Goal: Task Accomplishment & Management: Use online tool/utility

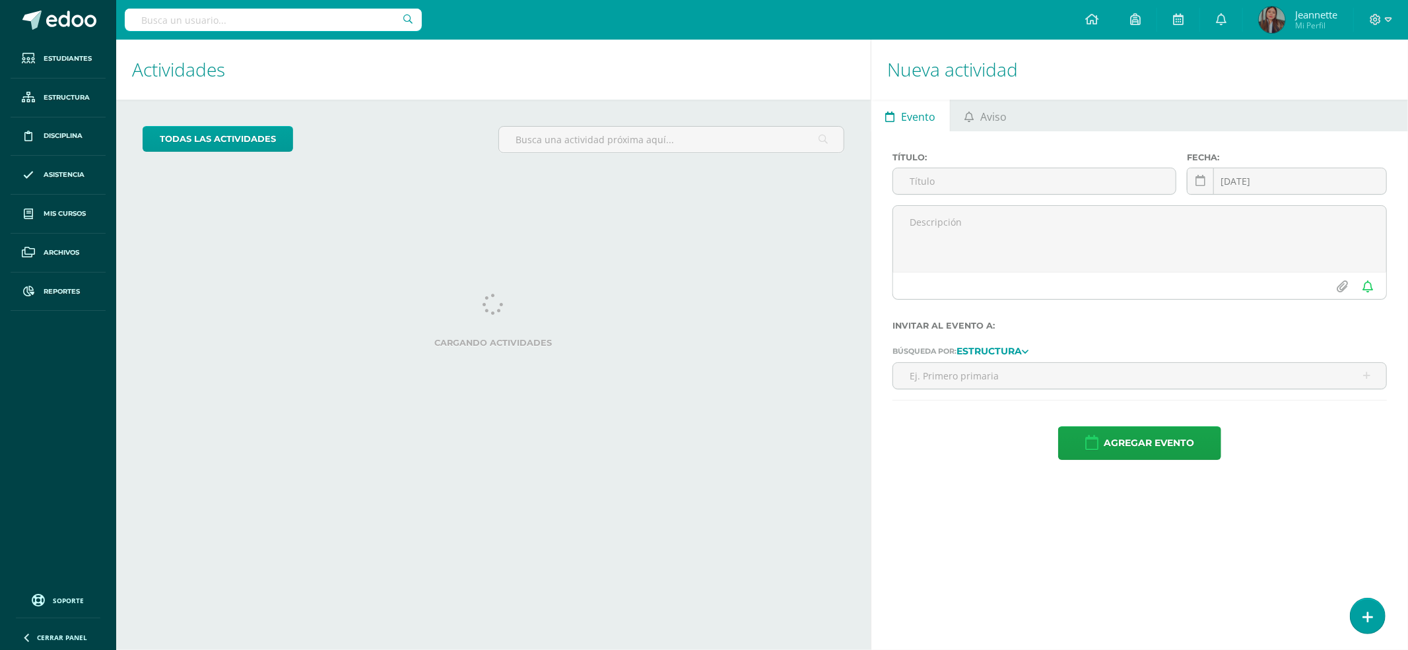
click at [323, 25] on input "text" at bounding box center [273, 20] width 297 height 22
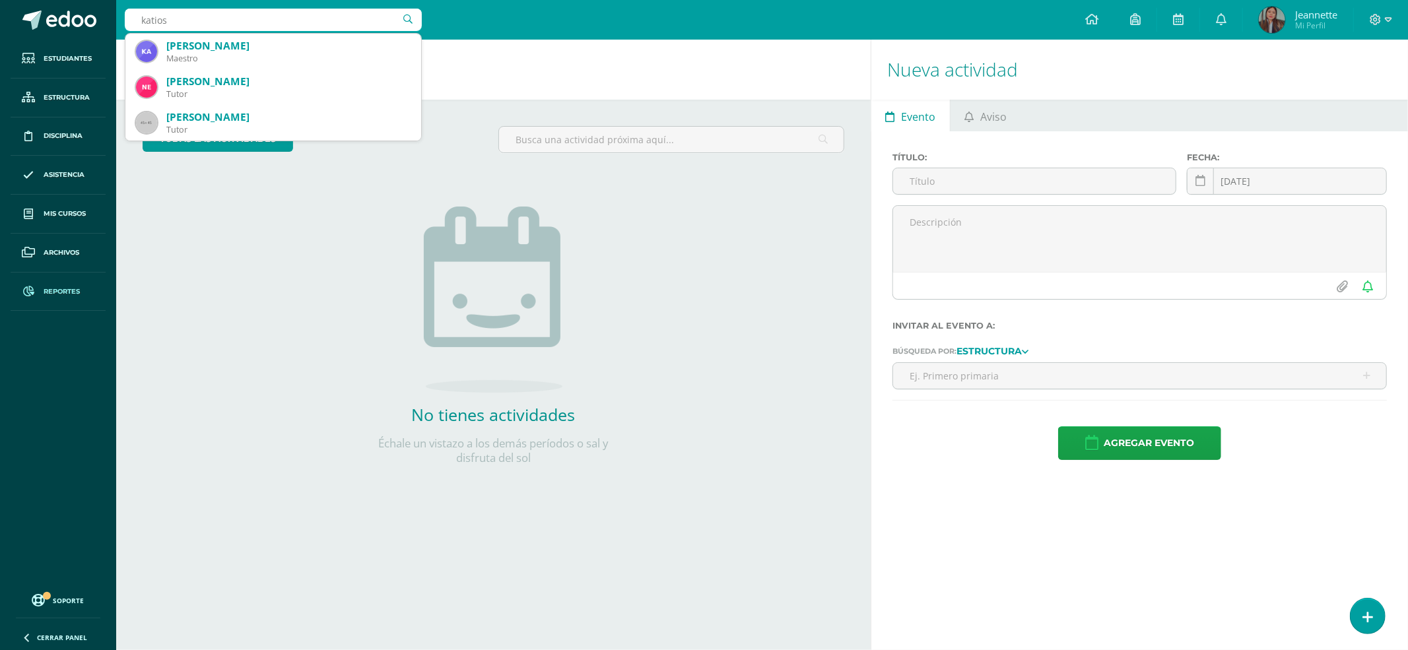
type input "katios"
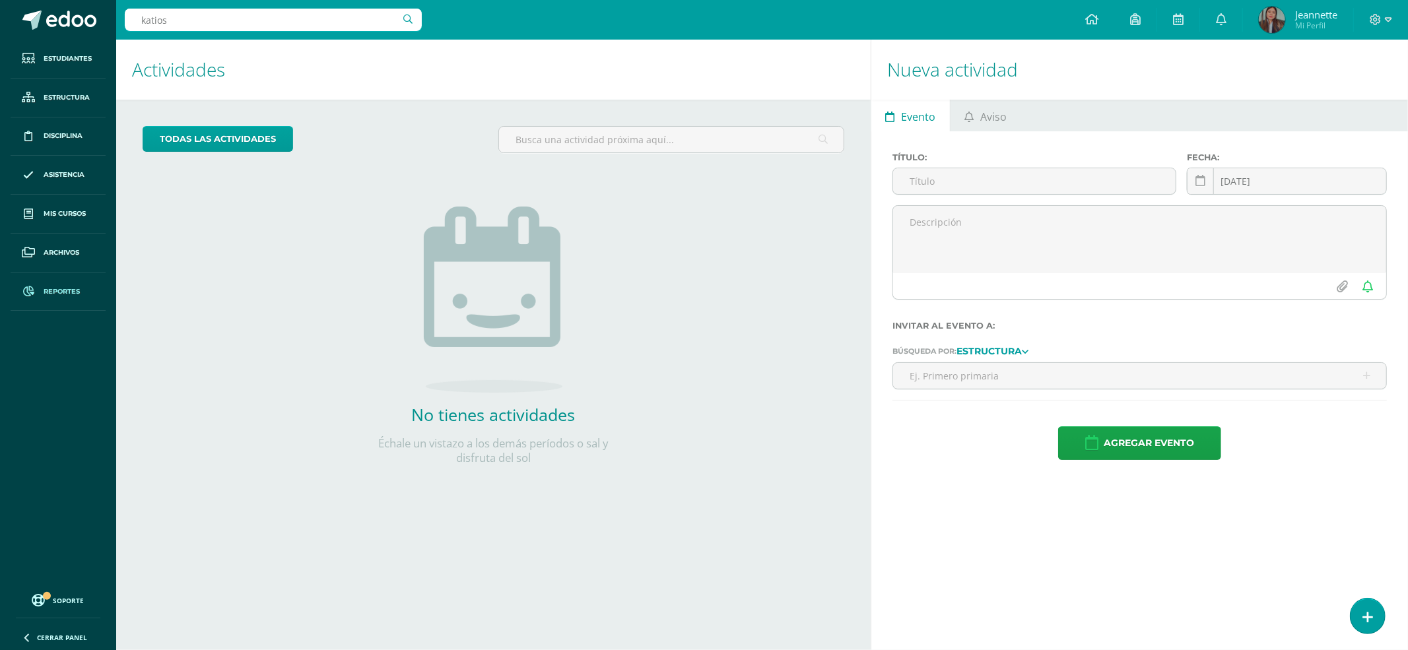
click at [55, 289] on span "Reportes" at bounding box center [62, 291] width 36 height 11
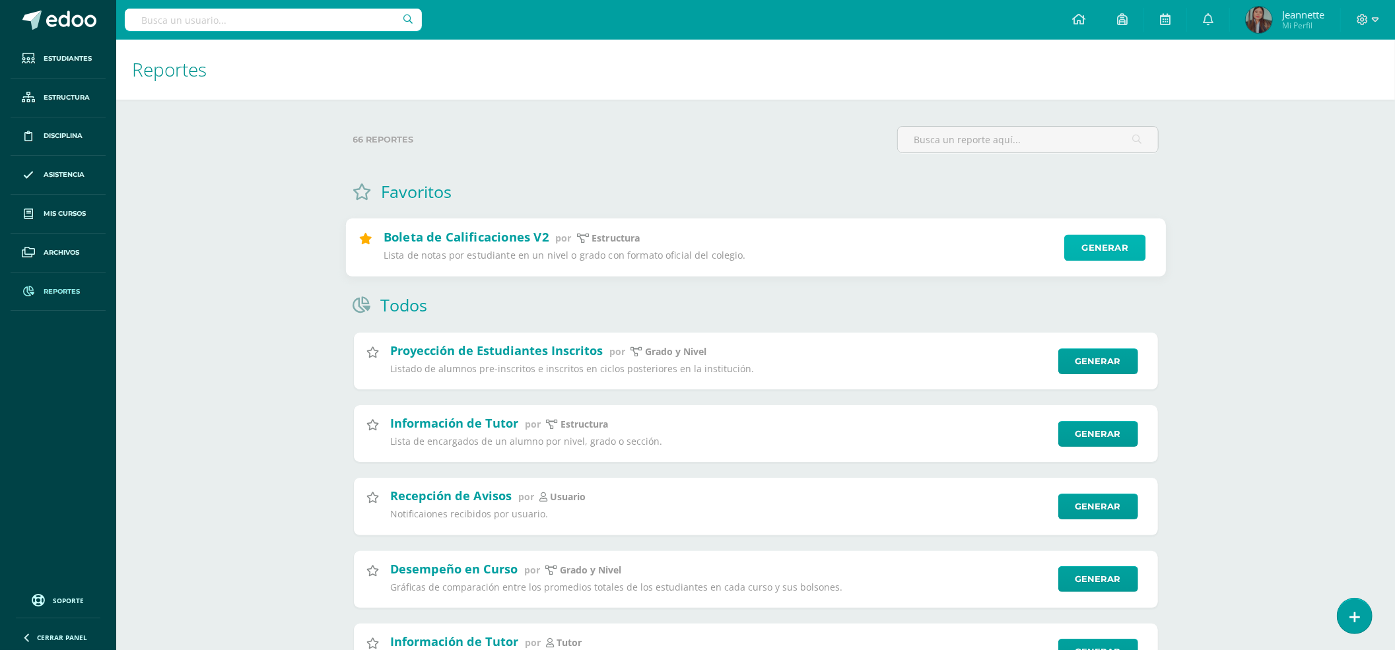
click at [1097, 243] on link "Generar" at bounding box center [1104, 248] width 81 height 26
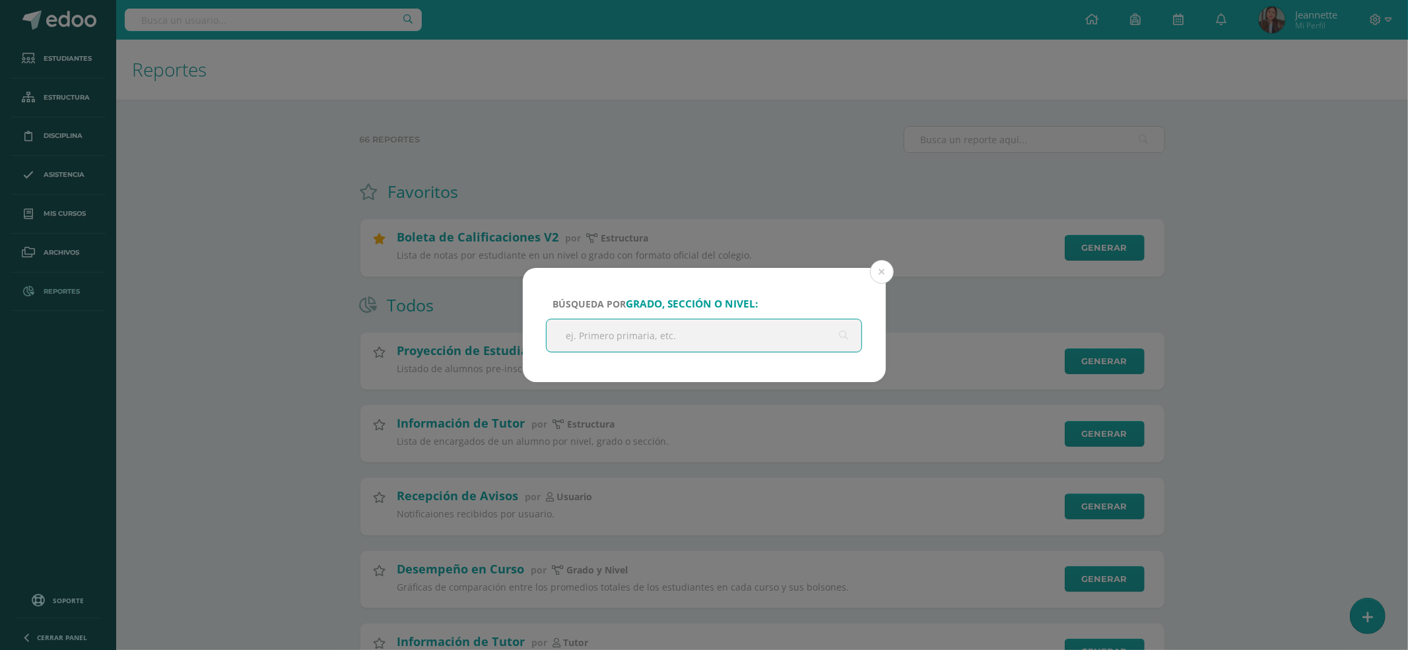
click at [694, 347] on input "text" at bounding box center [705, 335] width 316 height 32
type input "primero básico c"
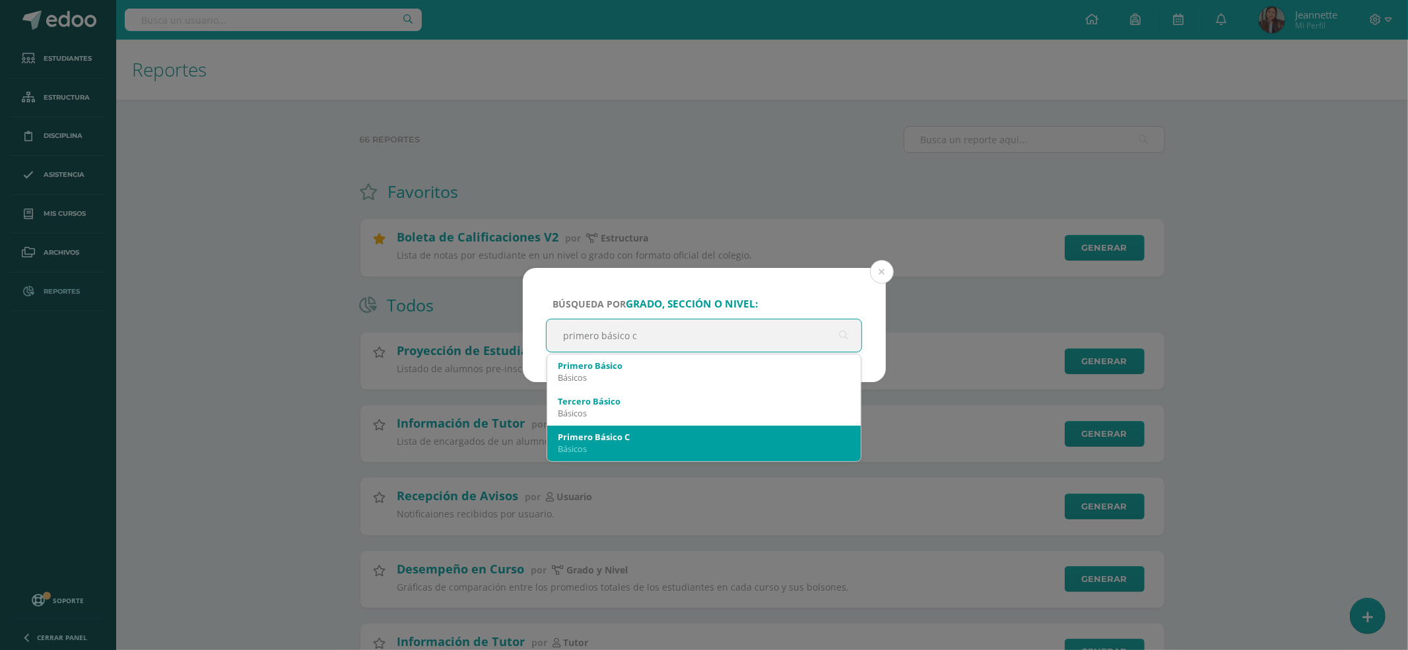
click at [716, 438] on div "Primero Básico C" at bounding box center [704, 437] width 293 height 12
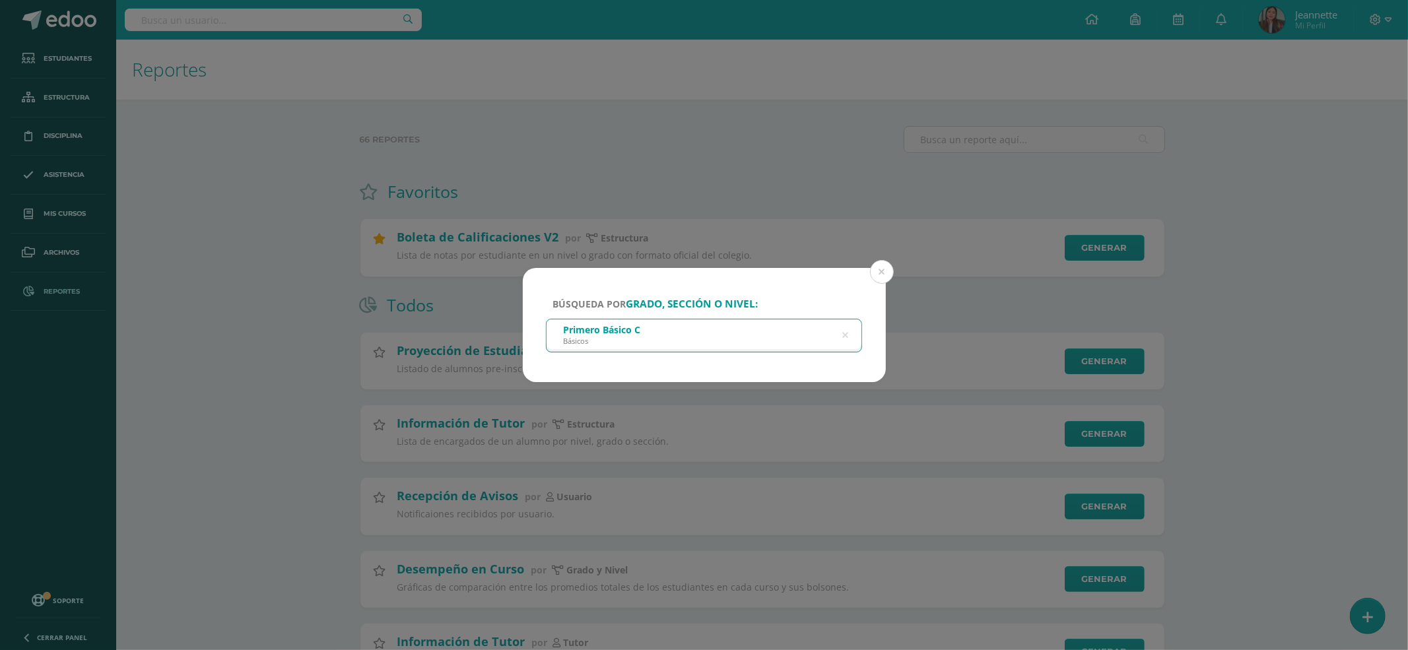
select select
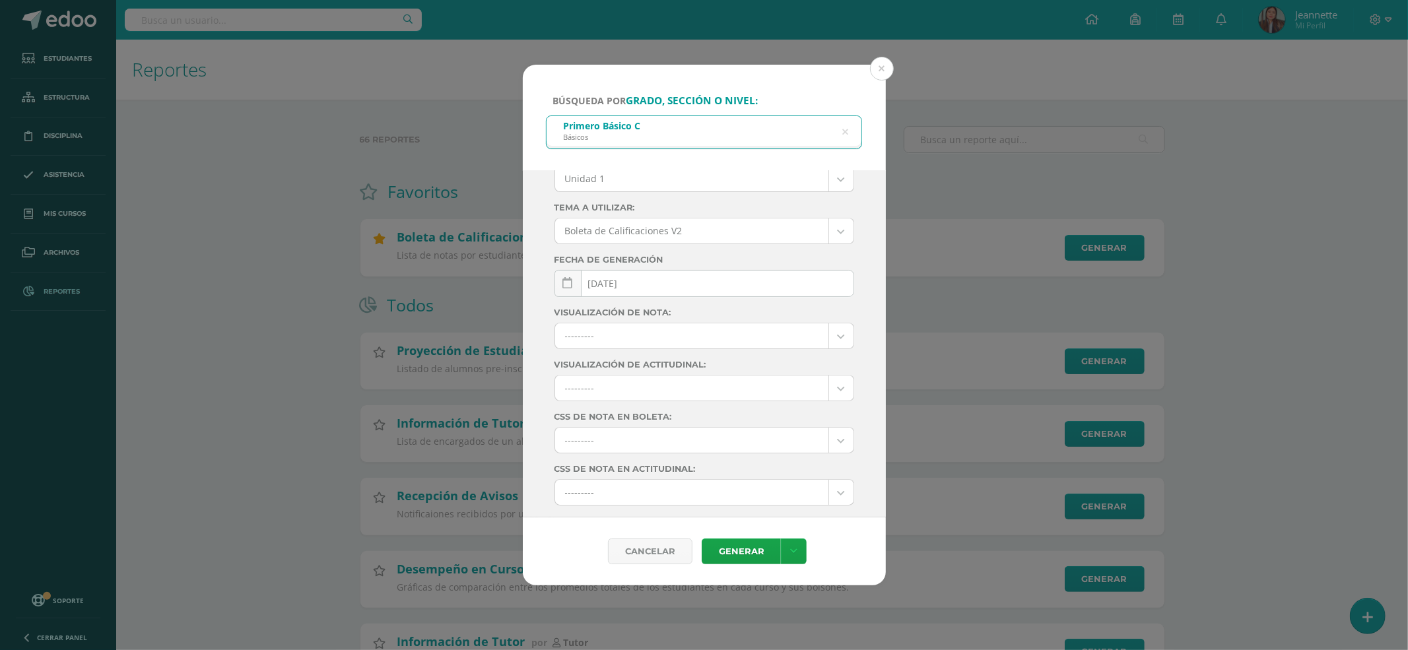
scroll to position [119, 0]
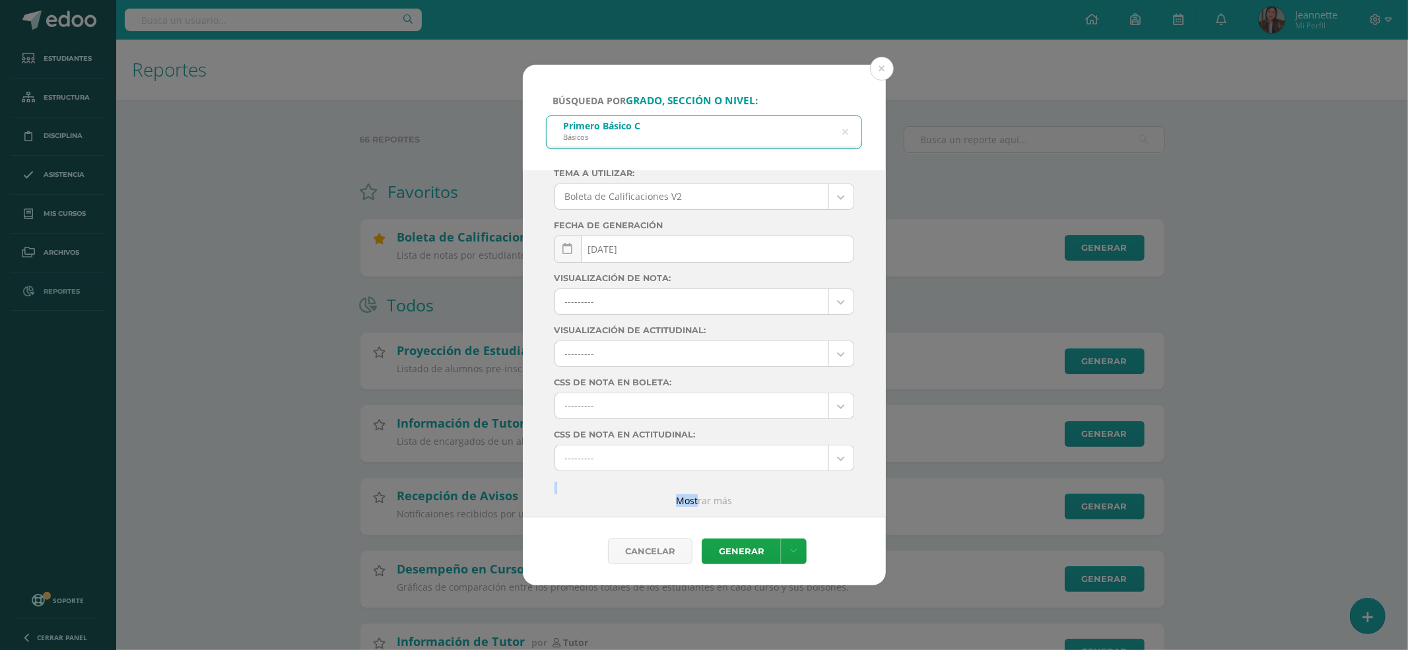
click at [692, 494] on div "Ciclo: 2025 2025 2024 2023 2022 2021 2020 2019 2018 2017 2016 2015 2014 2013 20…" at bounding box center [705, 285] width 300 height 443
click at [695, 500] on link "Mostrar más" at bounding box center [704, 500] width 56 height 13
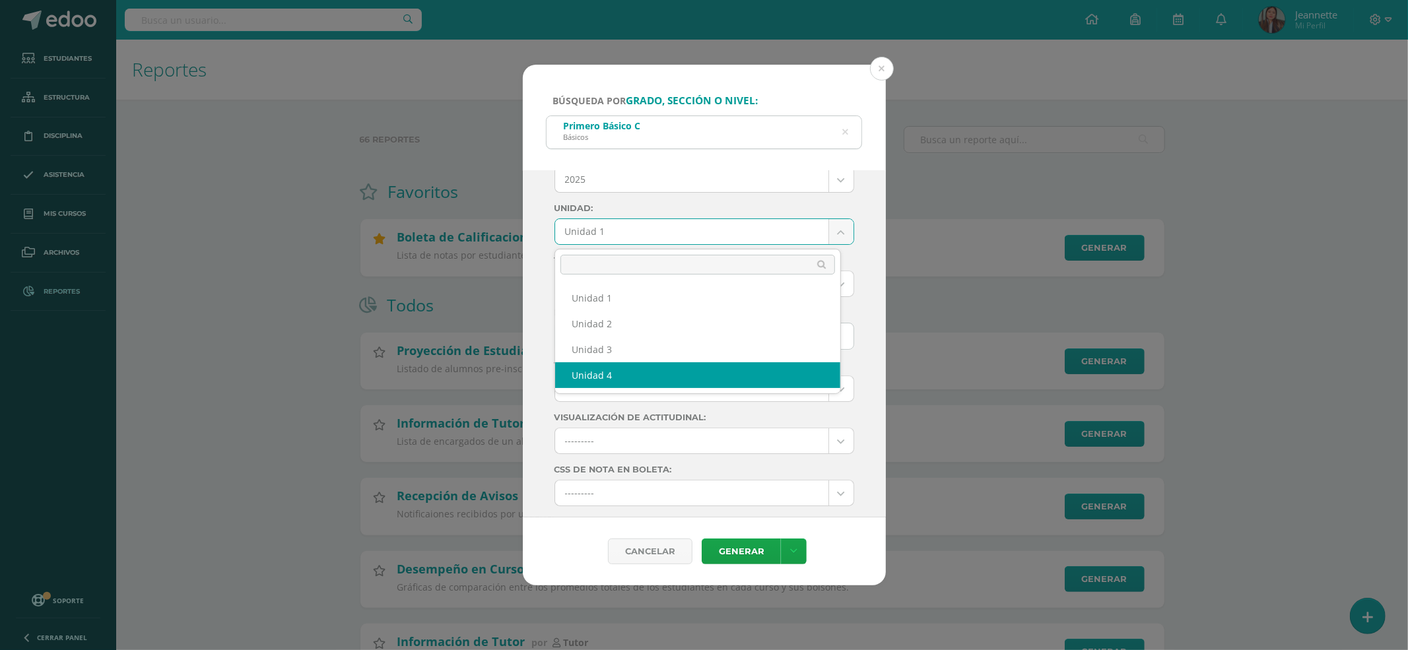
select select "Unidad 4"
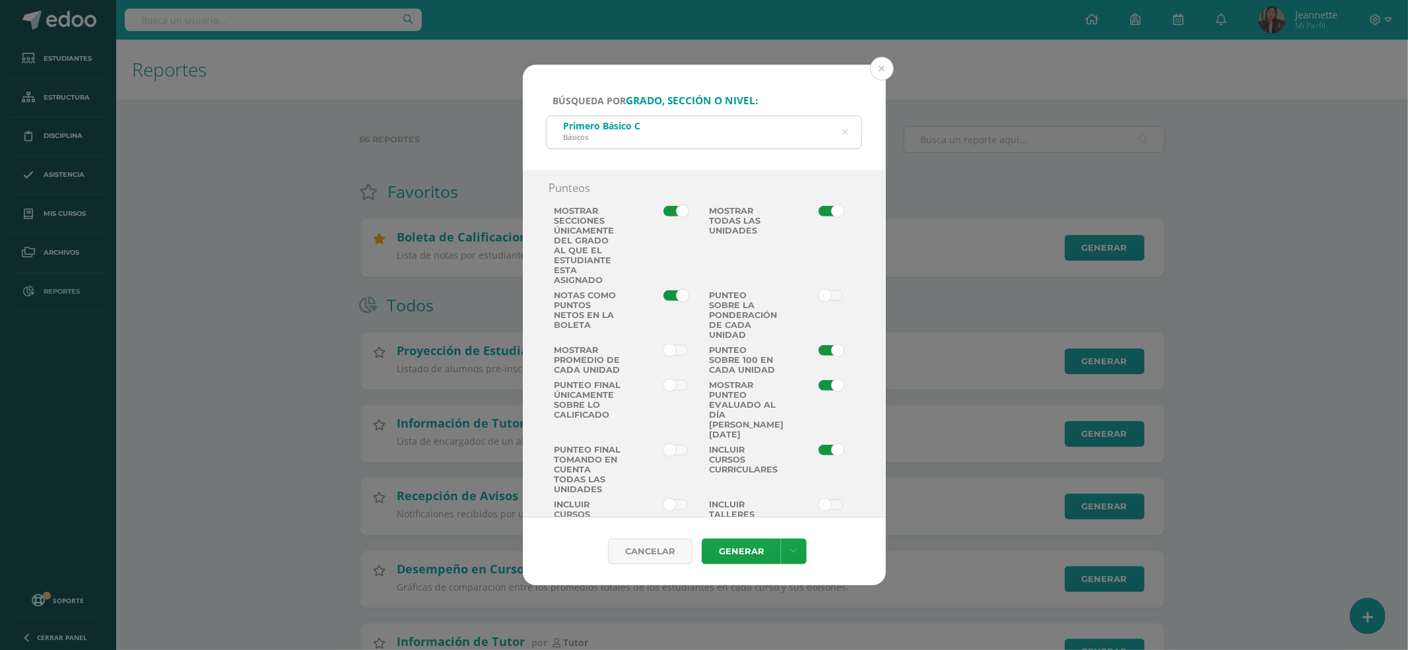
scroll to position [999, 0]
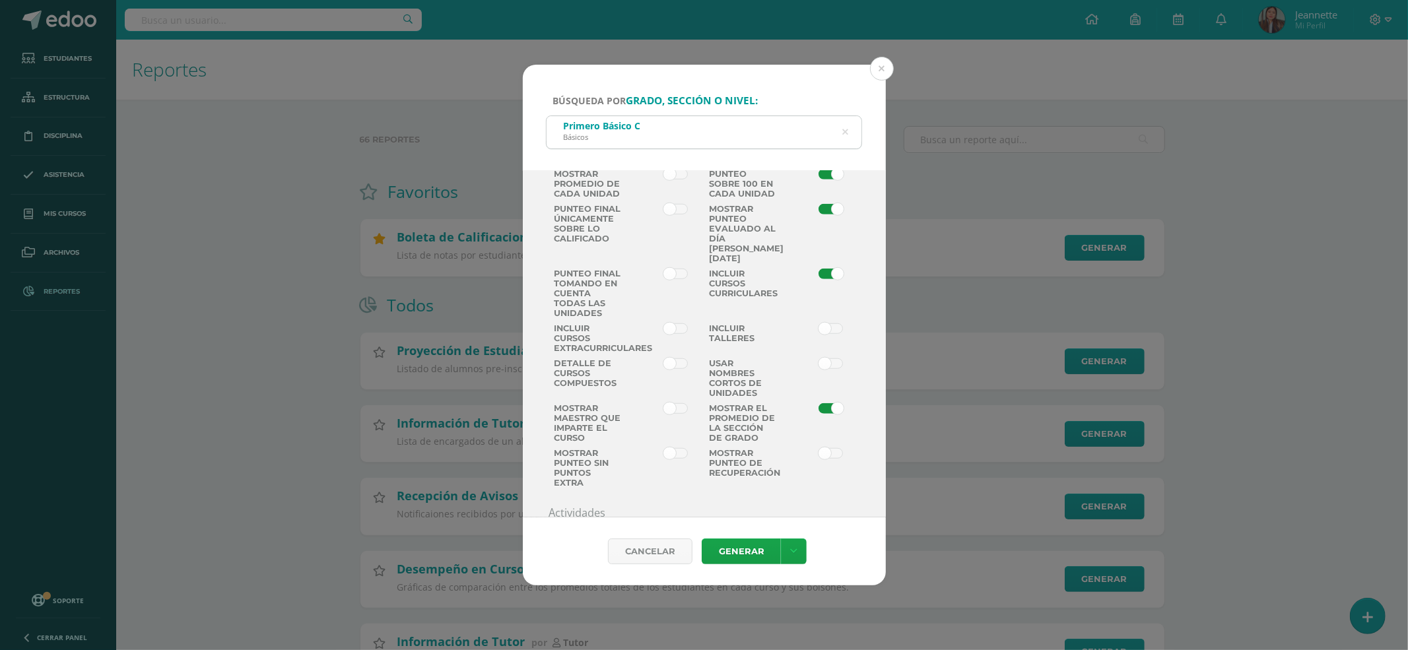
click at [668, 269] on span at bounding box center [675, 274] width 24 height 11
click at [0, 0] on input "checkbox" at bounding box center [0, 0] width 0 height 0
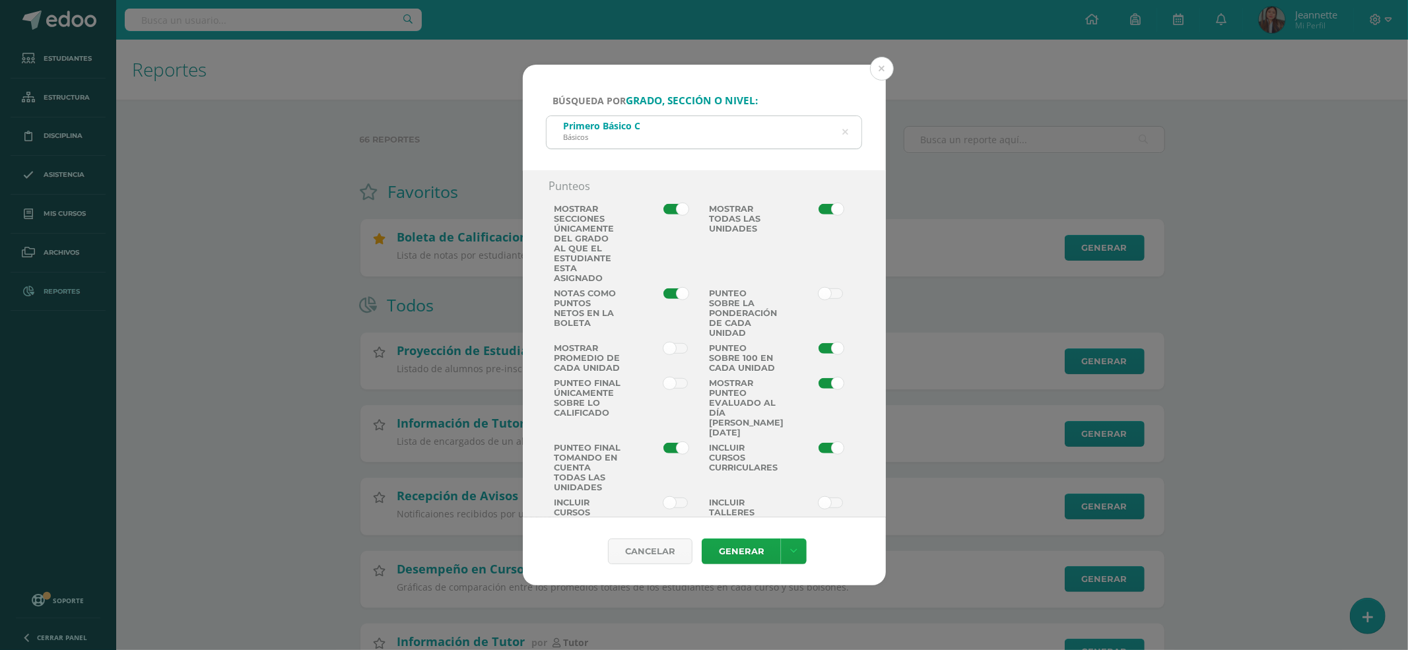
scroll to position [823, 0]
click at [667, 359] on label at bounding box center [665, 362] width 78 height 35
click at [0, 0] on input "checkbox" at bounding box center [0, 0] width 0 height 0
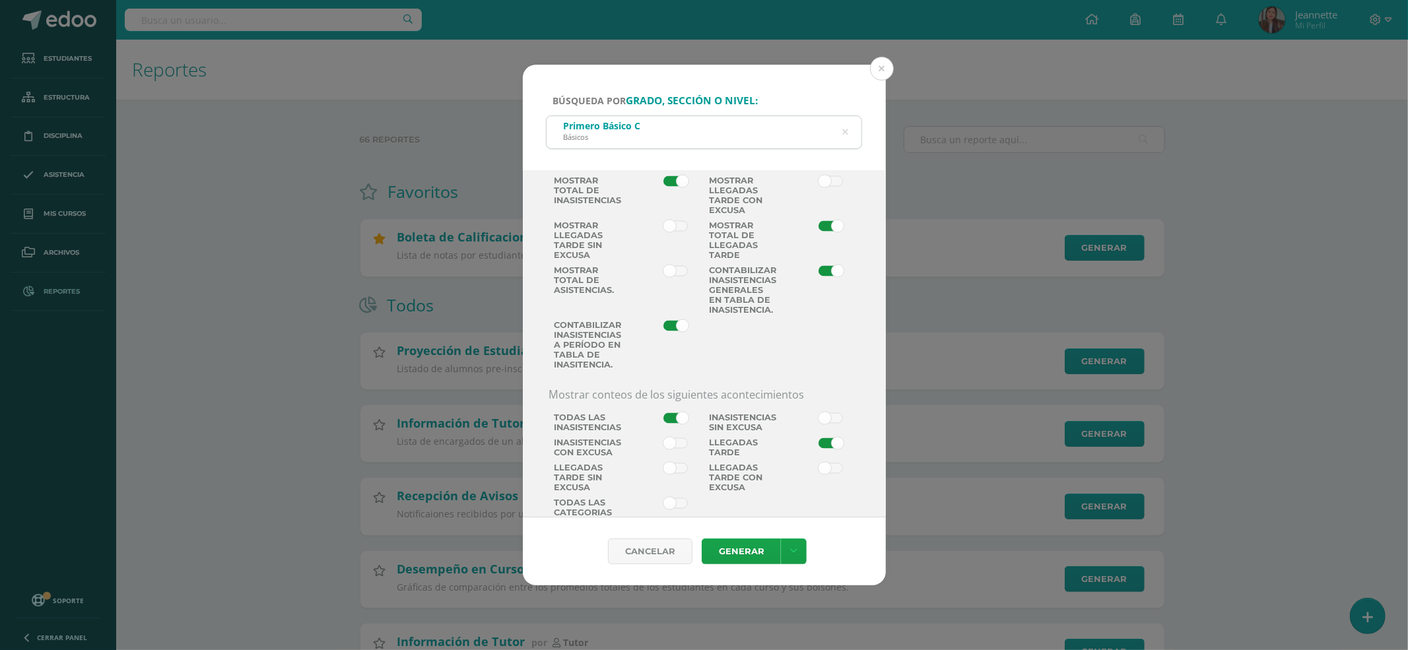
scroll to position [2583, 0]
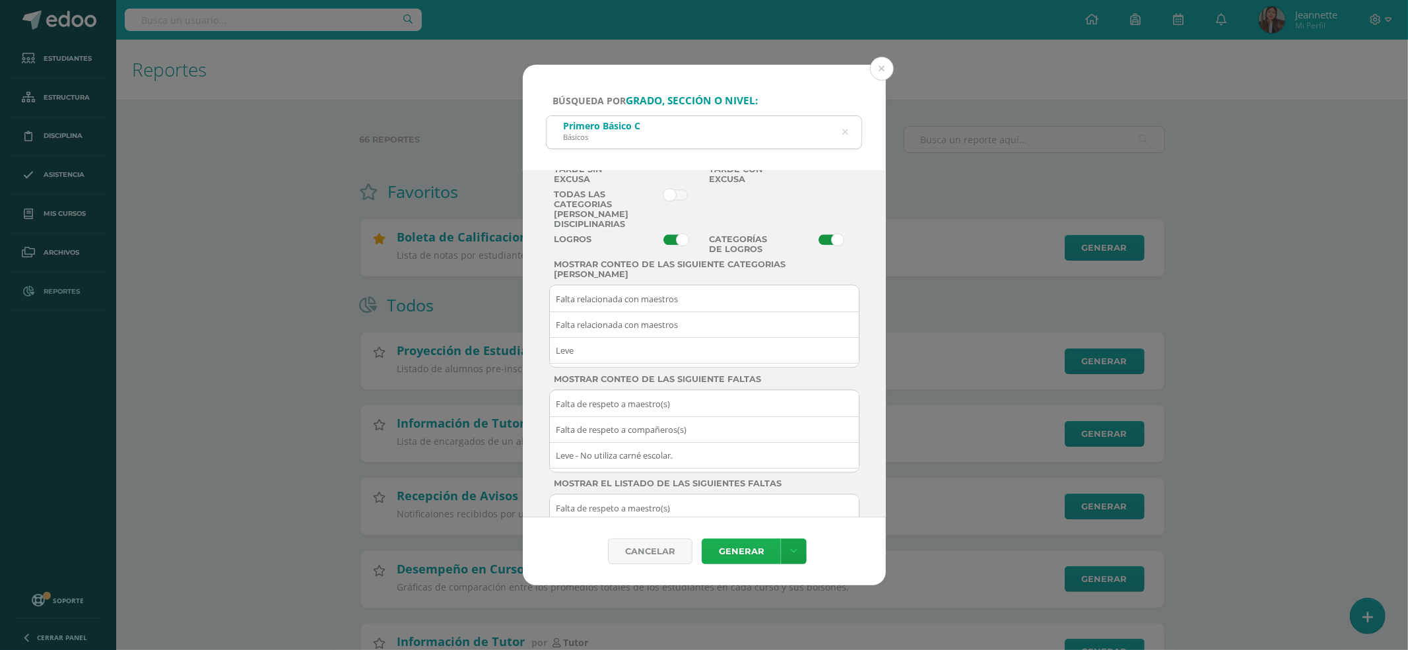
click at [751, 556] on link "Generar" at bounding box center [741, 552] width 79 height 26
click at [844, 133] on icon at bounding box center [846, 132] width 28 height 28
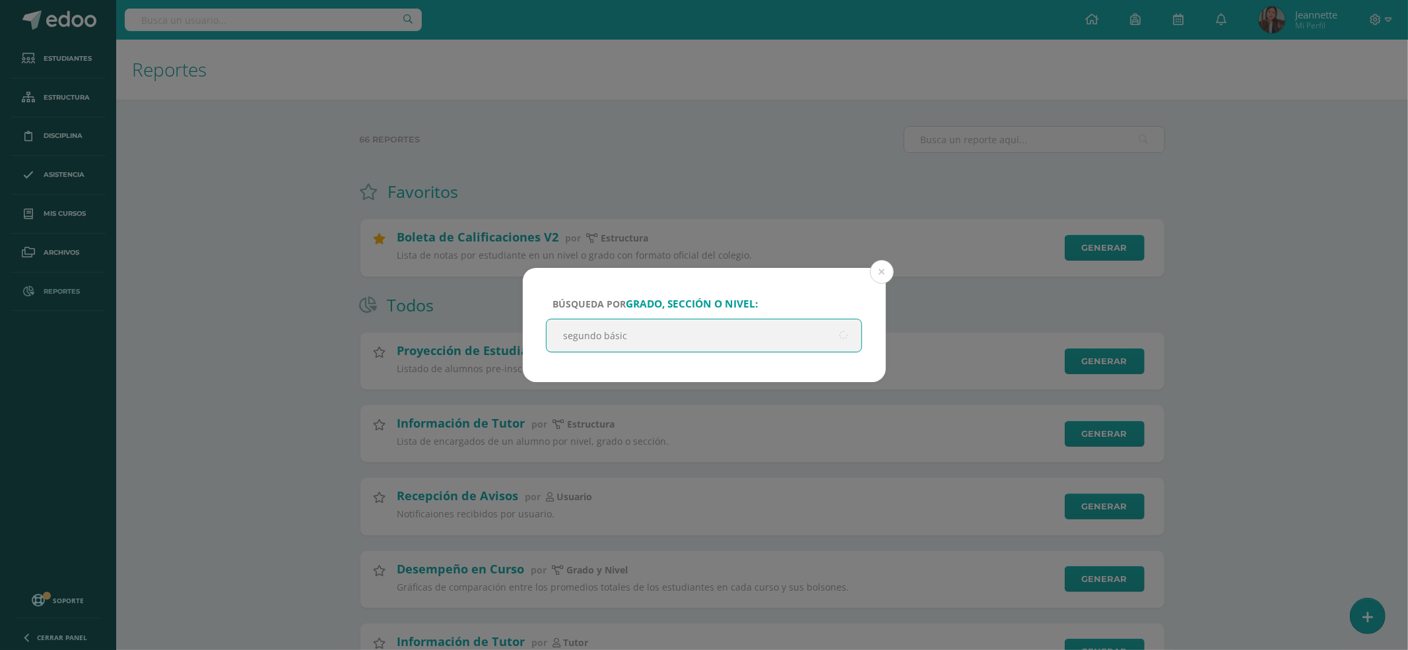
type input "segundo básico"
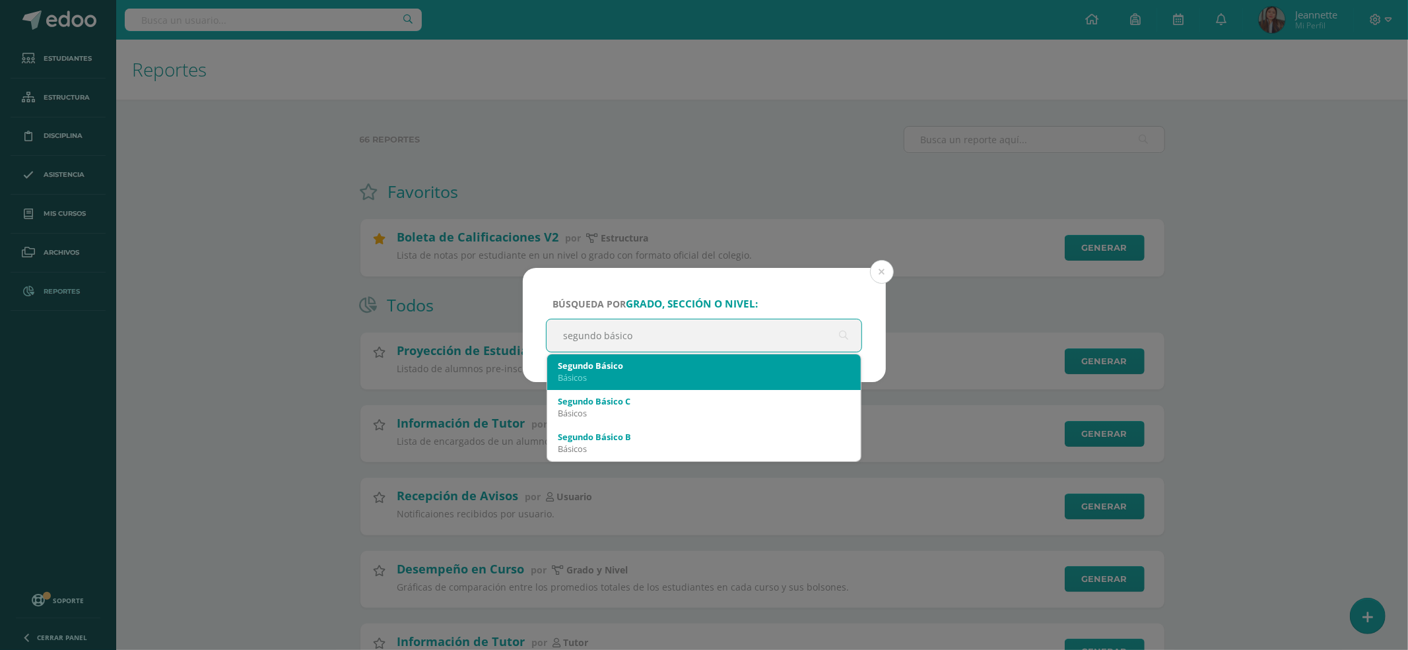
click at [737, 376] on div "Básicos" at bounding box center [704, 378] width 293 height 12
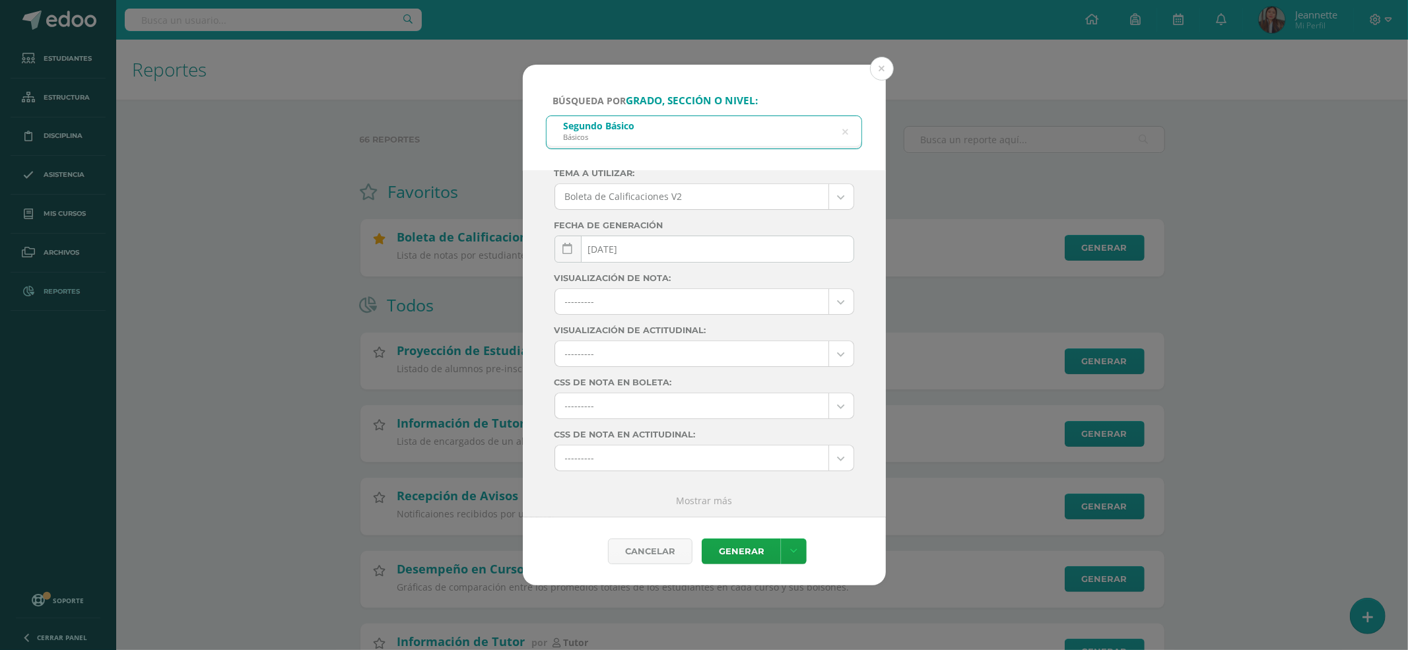
scroll to position [119, 0]
click at [690, 500] on link "Mostrar más" at bounding box center [704, 500] width 56 height 13
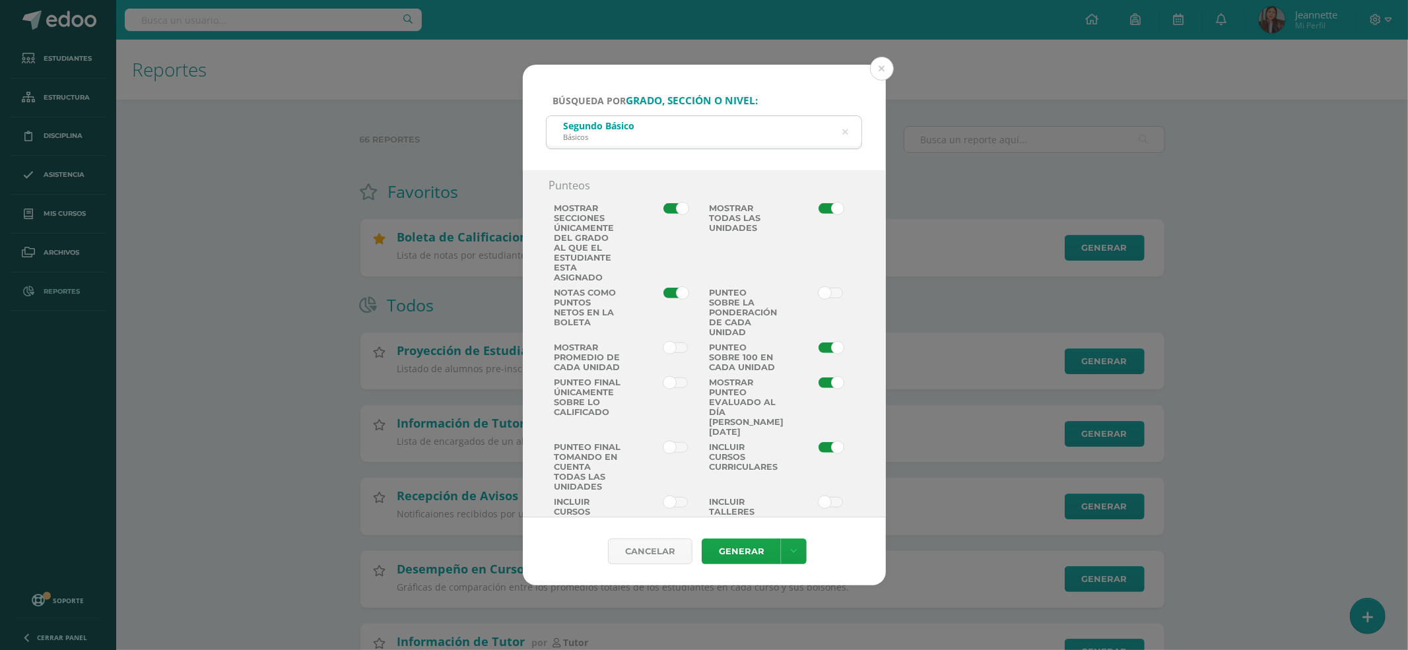
scroll to position [911, 0]
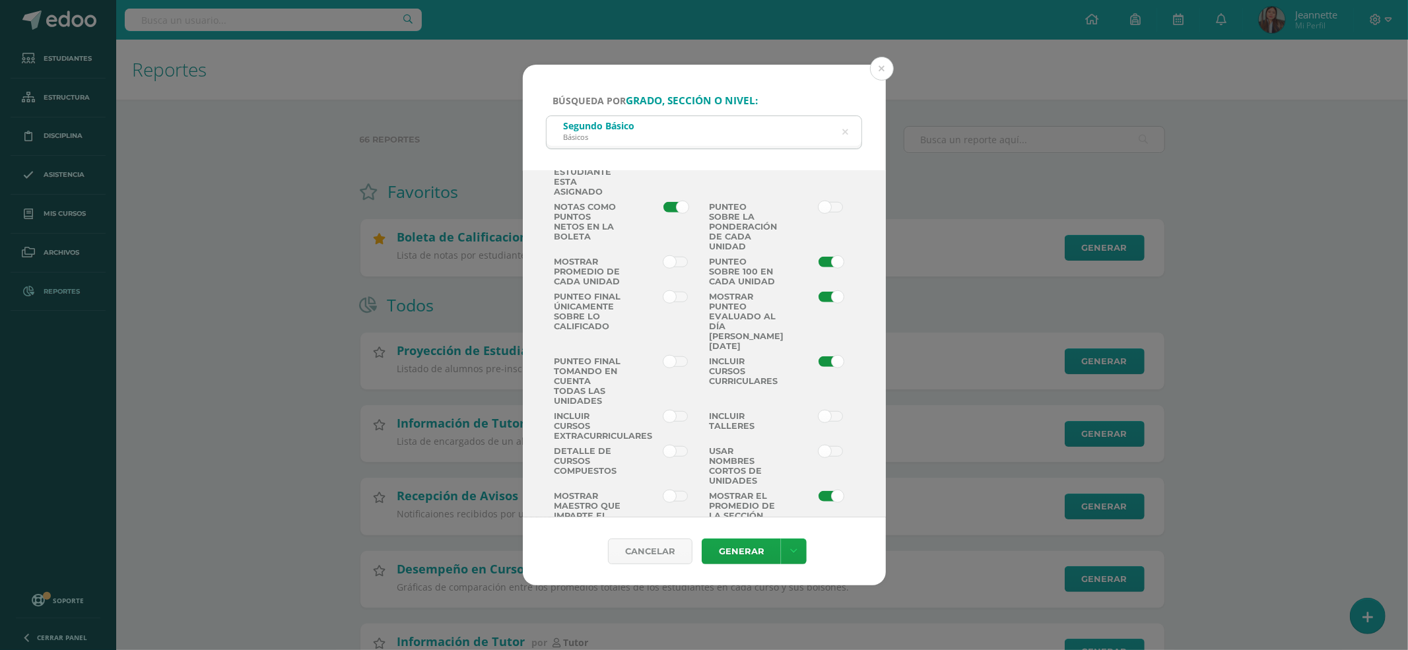
click at [668, 300] on span at bounding box center [675, 297] width 24 height 11
click at [0, 0] on input "checkbox" at bounding box center [0, 0] width 0 height 0
click at [673, 360] on span at bounding box center [675, 361] width 24 height 11
click at [0, 0] on input "checkbox" at bounding box center [0, 0] width 0 height 0
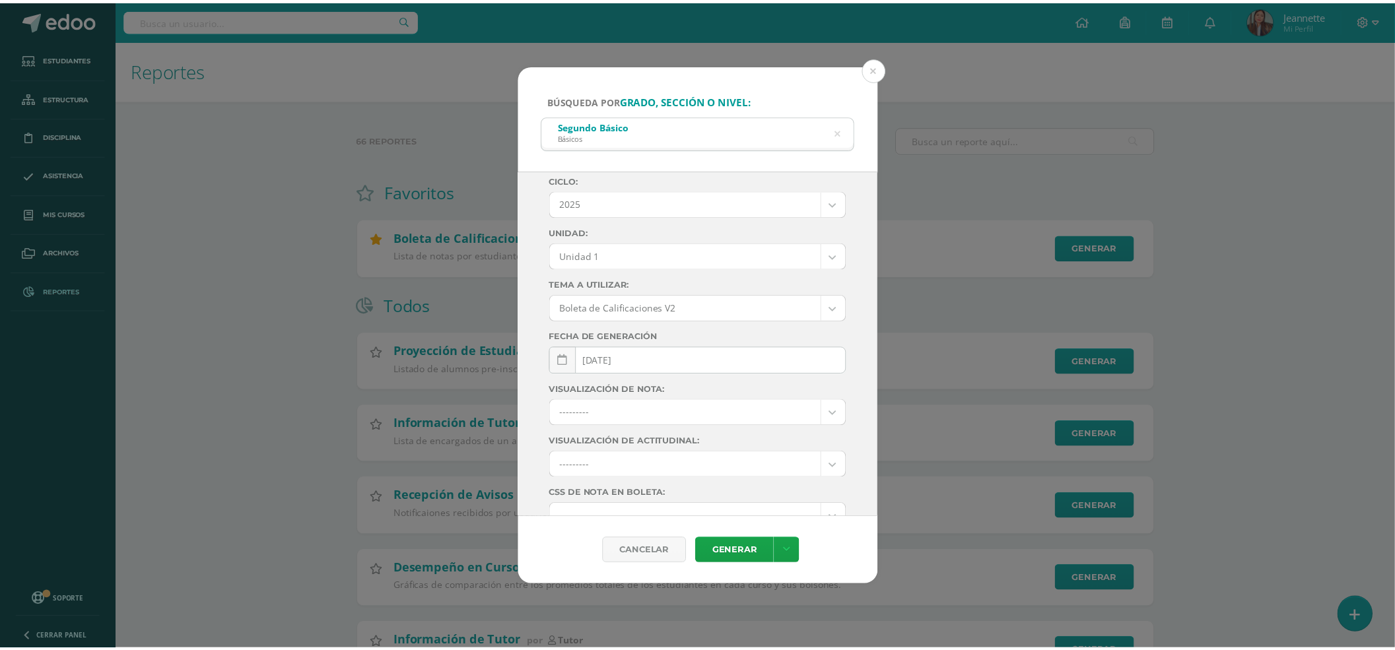
scroll to position [0, 0]
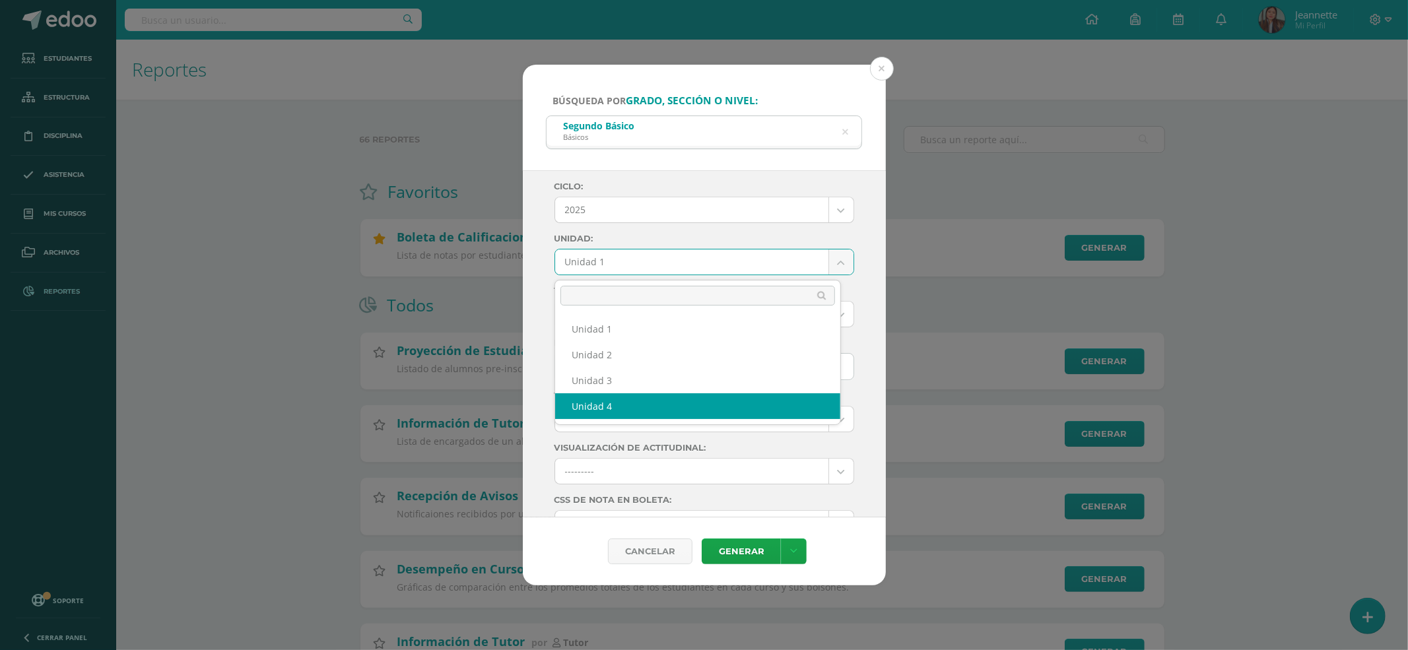
select select "Unidad 4"
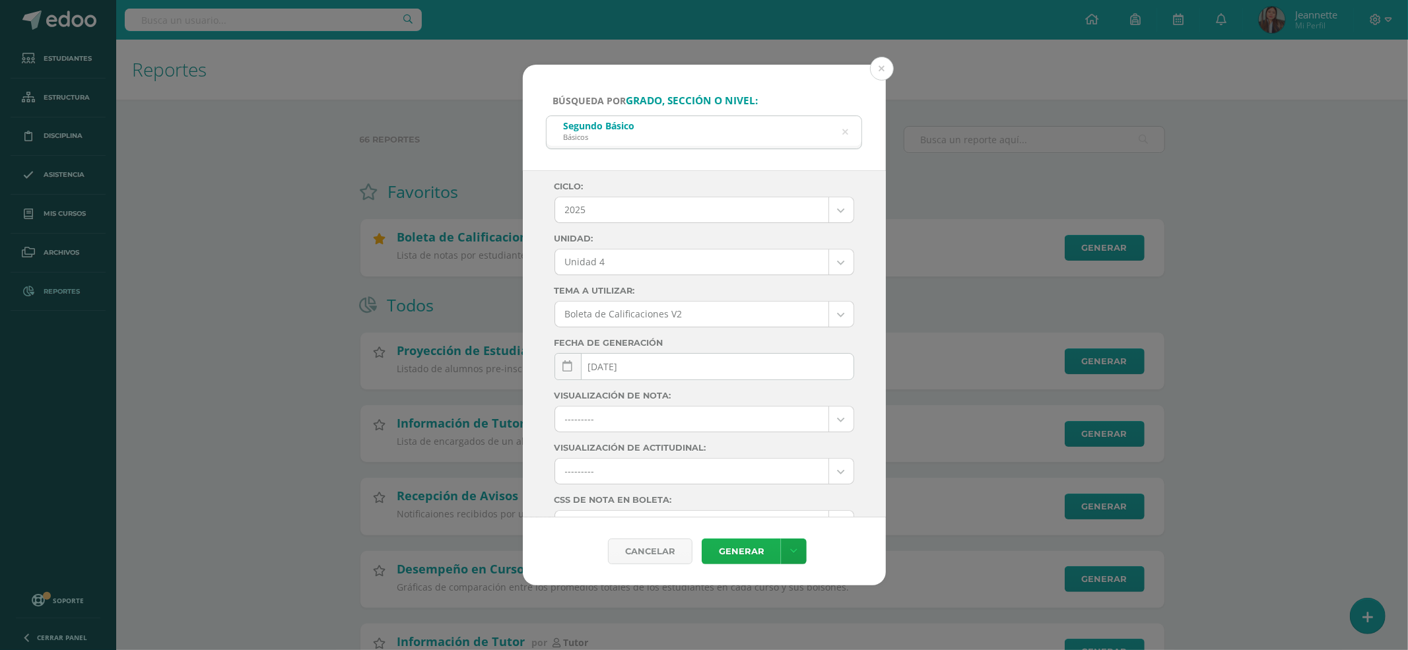
click at [757, 562] on link "Generar" at bounding box center [741, 552] width 79 height 26
click at [886, 75] on button at bounding box center [882, 69] width 24 height 24
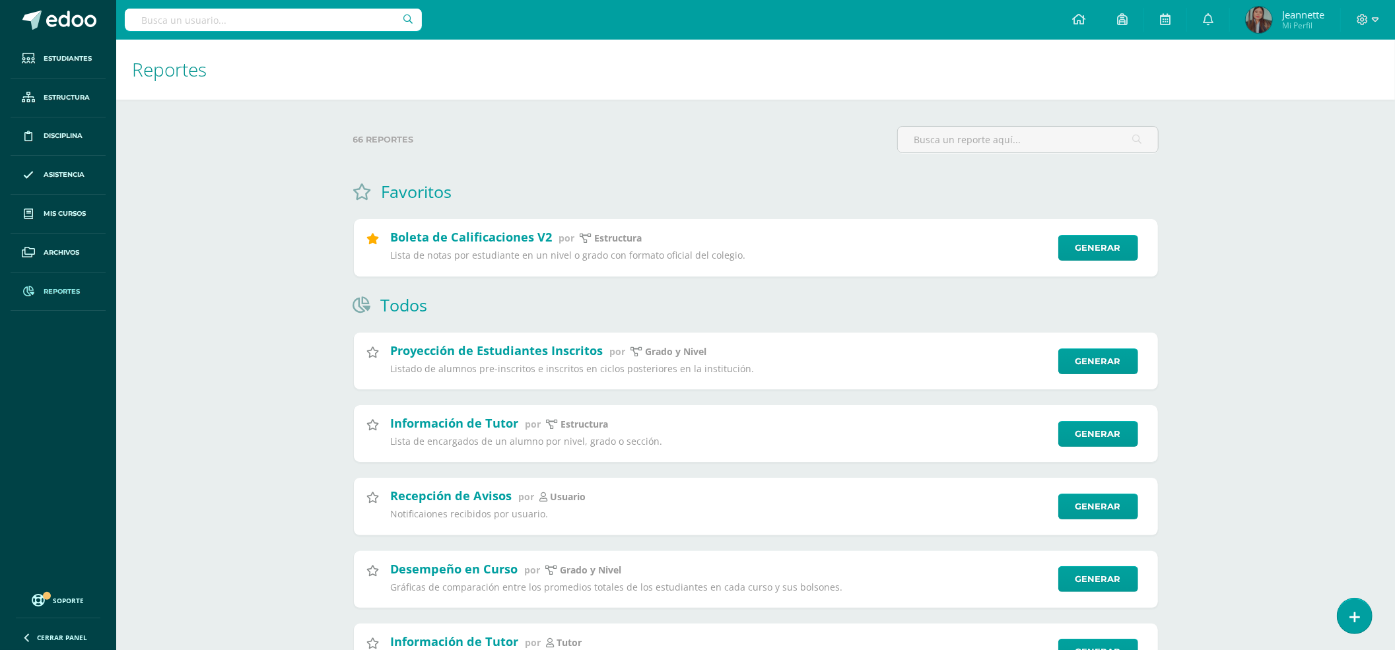
click at [301, 30] on input "text" at bounding box center [273, 20] width 297 height 22
type input "isabella Canastuj"
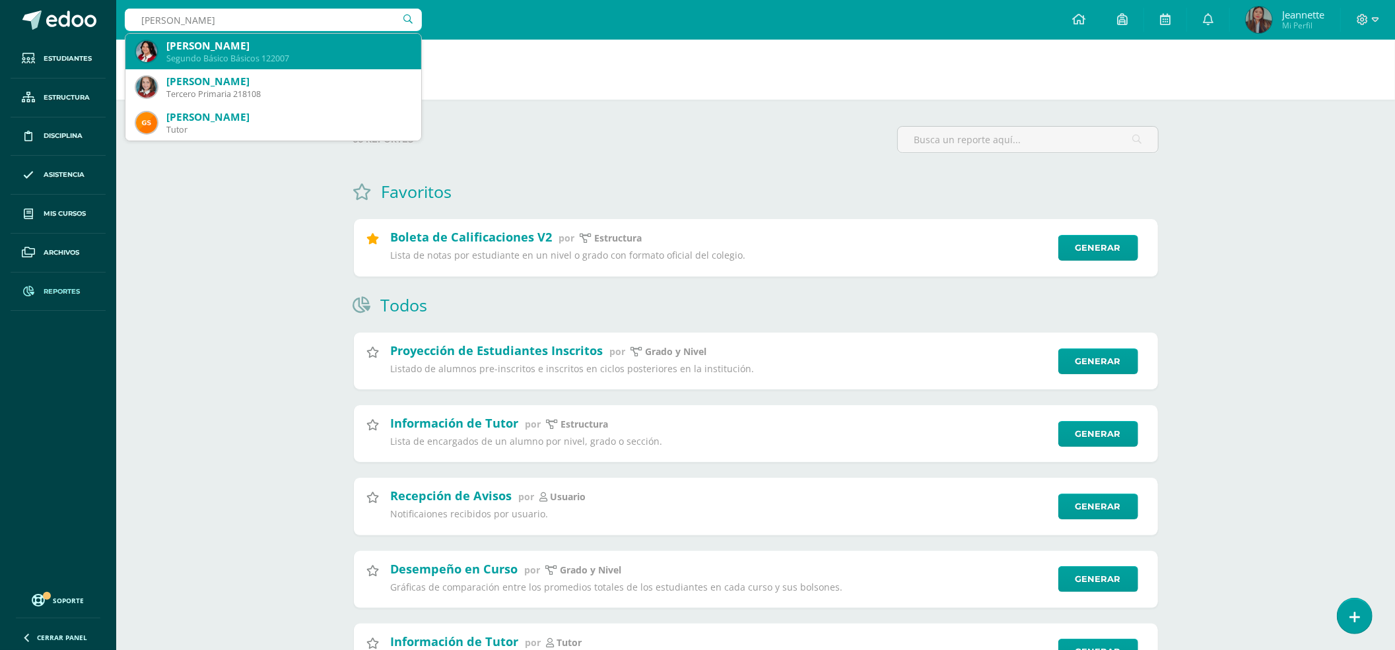
click at [302, 42] on div "Isabella Natalia Canastuj Matías" at bounding box center [288, 46] width 244 height 14
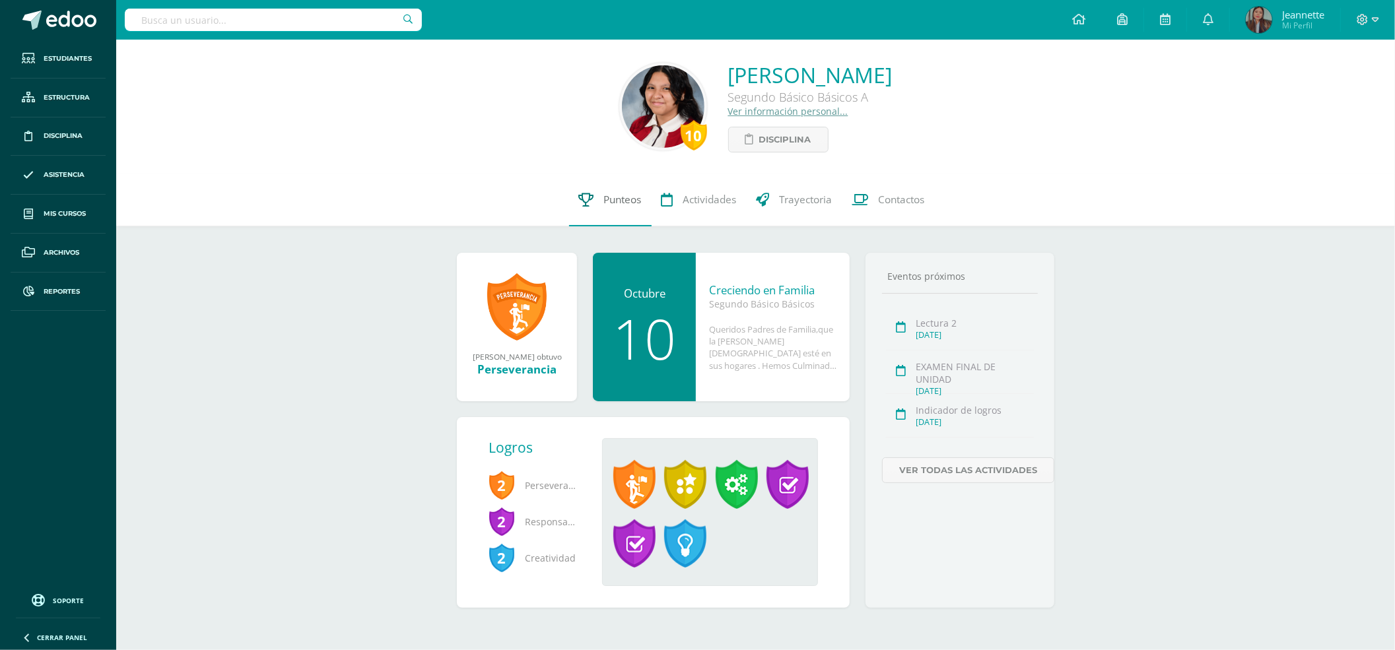
click at [605, 201] on span "Punteos" at bounding box center [623, 200] width 38 height 14
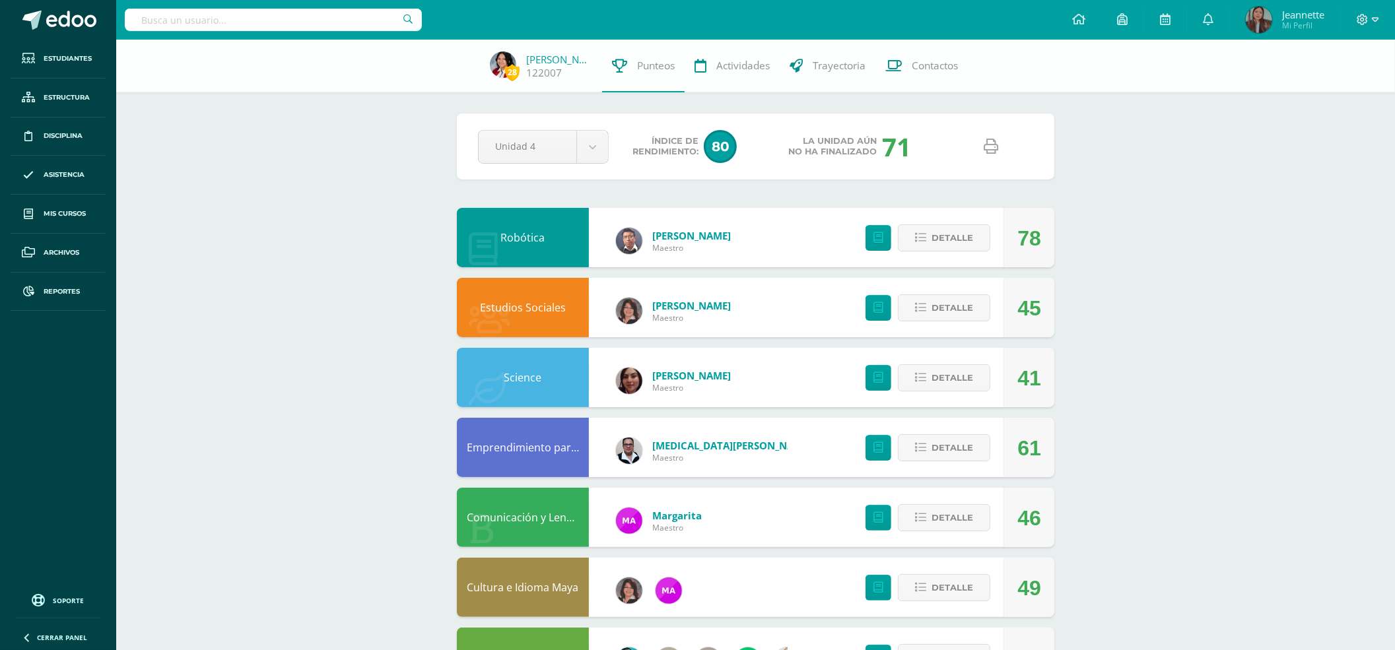
click at [989, 152] on icon at bounding box center [991, 146] width 15 height 15
